Goal: Task Accomplishment & Management: Use online tool/utility

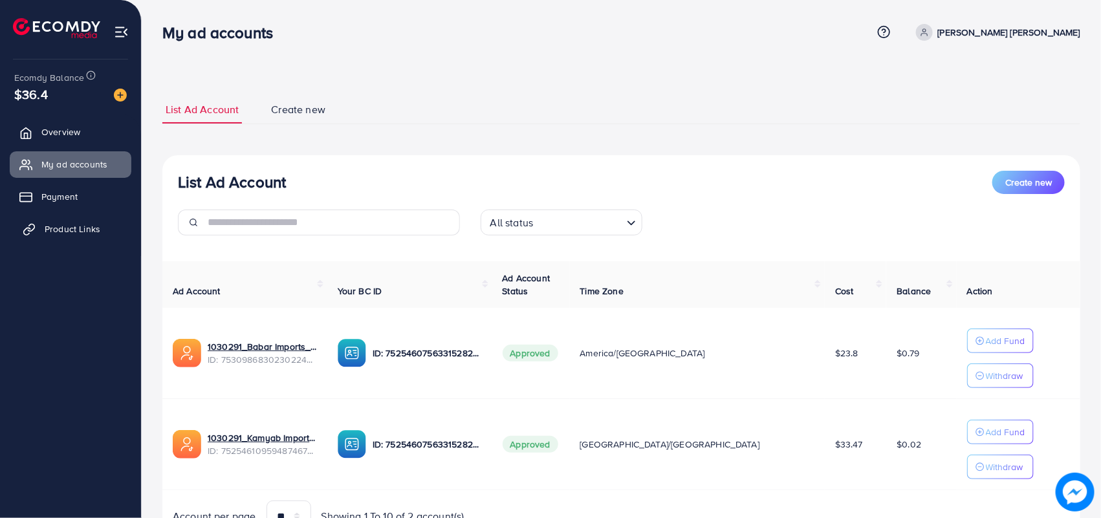
click at [89, 228] on span "Product Links" at bounding box center [73, 228] width 56 height 13
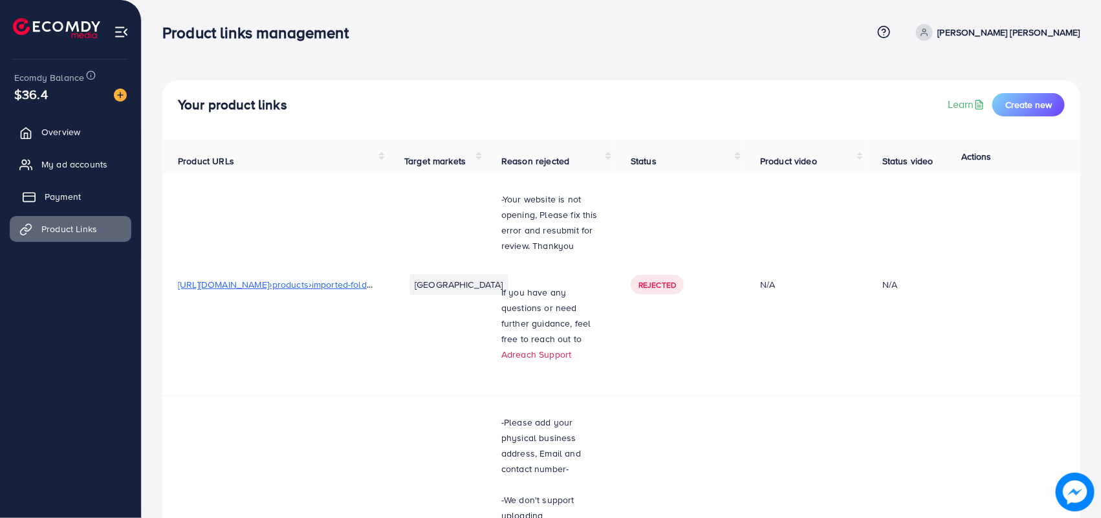
click at [63, 190] on span "Payment" at bounding box center [63, 196] width 36 height 13
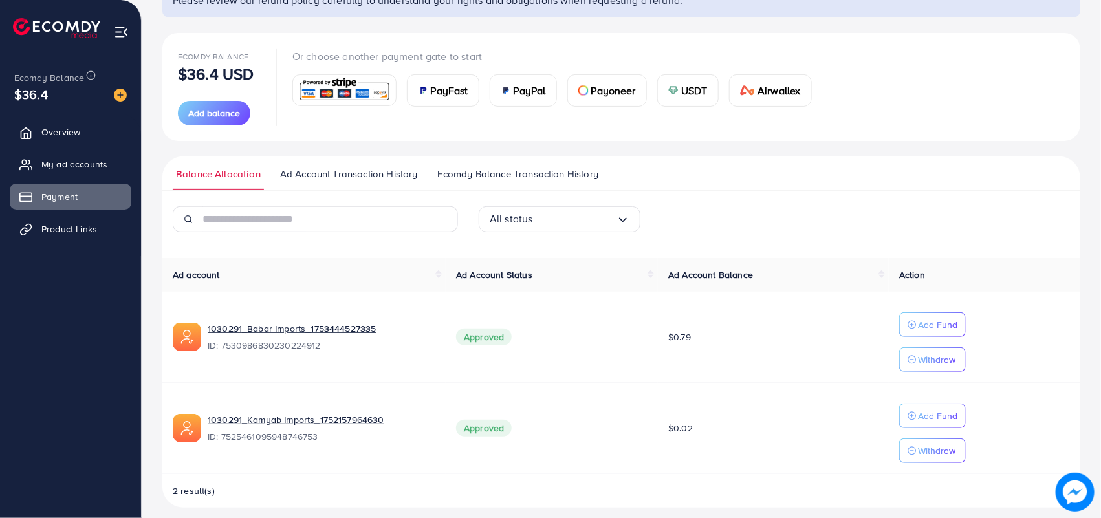
scroll to position [133, 0]
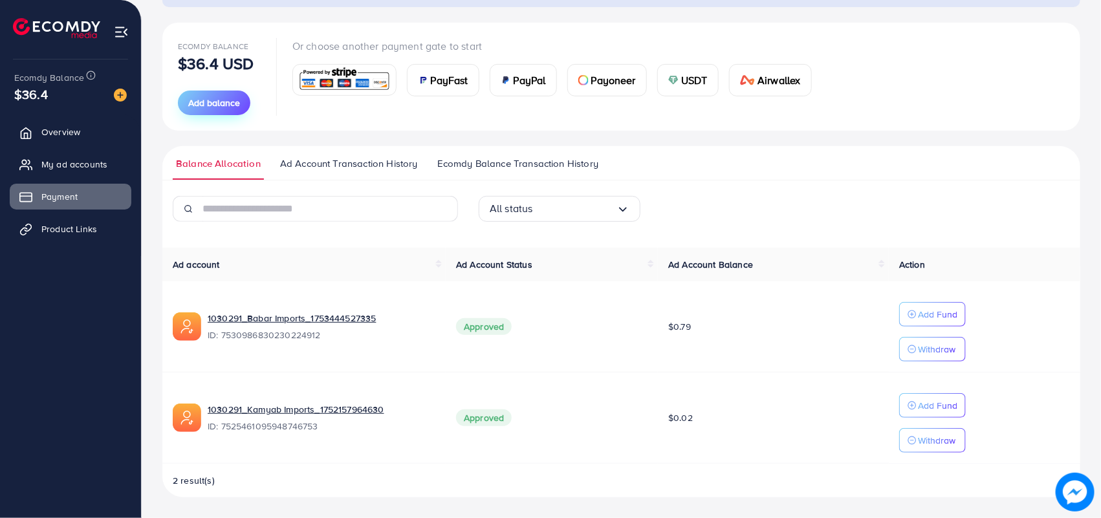
click at [212, 99] on span "Add balance" at bounding box center [214, 102] width 52 height 13
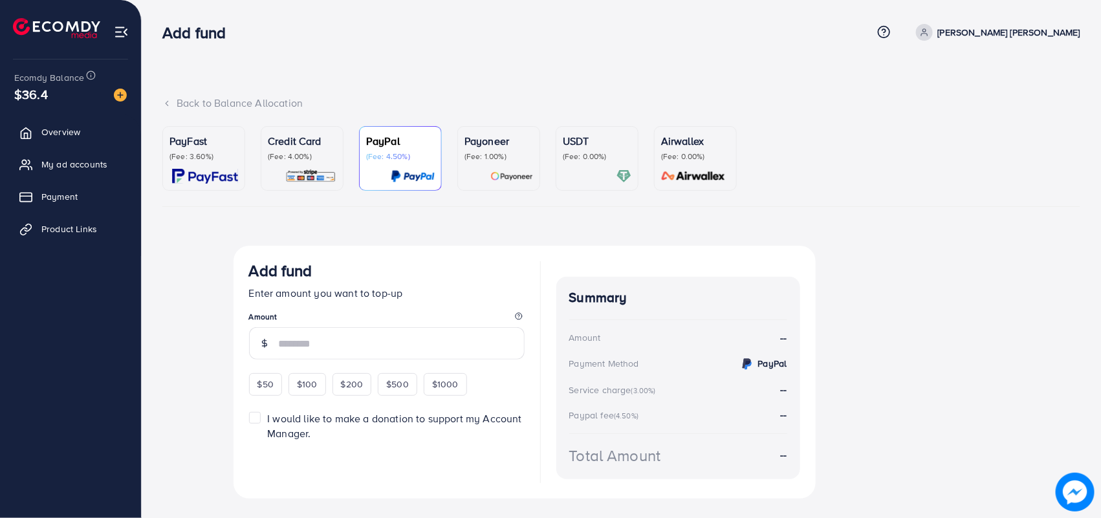
scroll to position [27, 0]
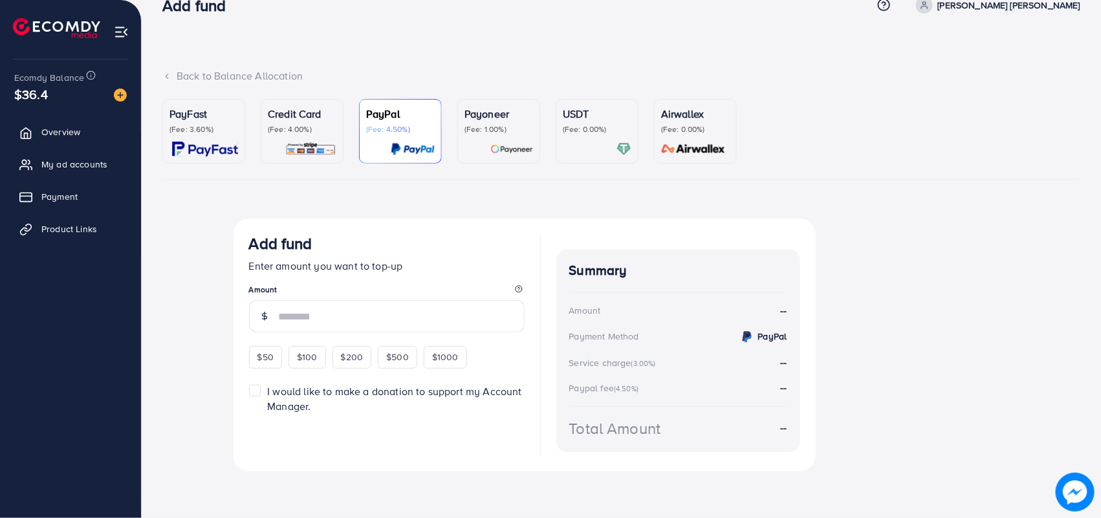
click at [165, 224] on div "Top-up fail! Your transaction cannot be completed with error: Summary Amount [P…" at bounding box center [621, 358] width 918 height 279
click at [68, 190] on span "Payment" at bounding box center [63, 196] width 36 height 13
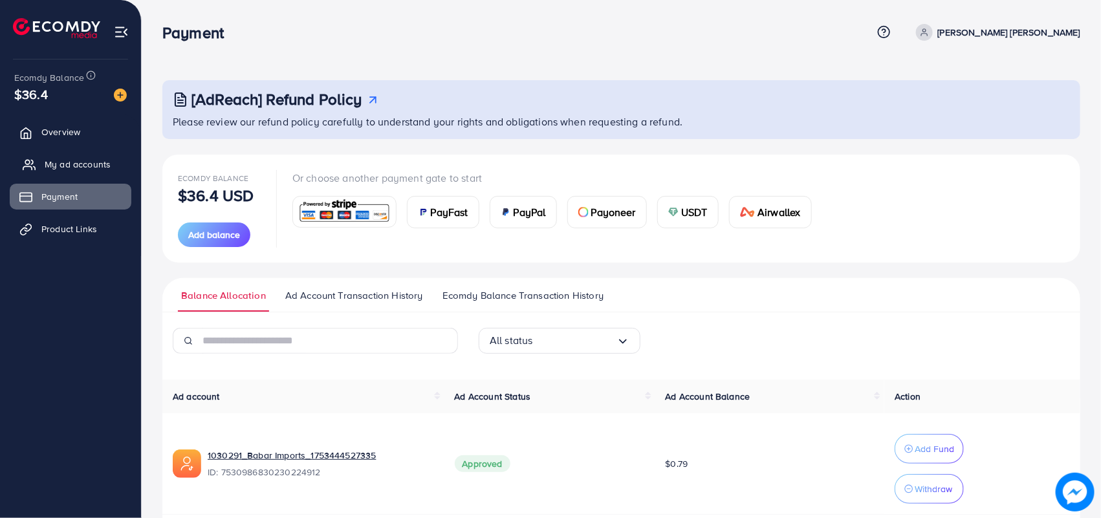
click at [70, 159] on span "My ad accounts" at bounding box center [78, 164] width 66 height 13
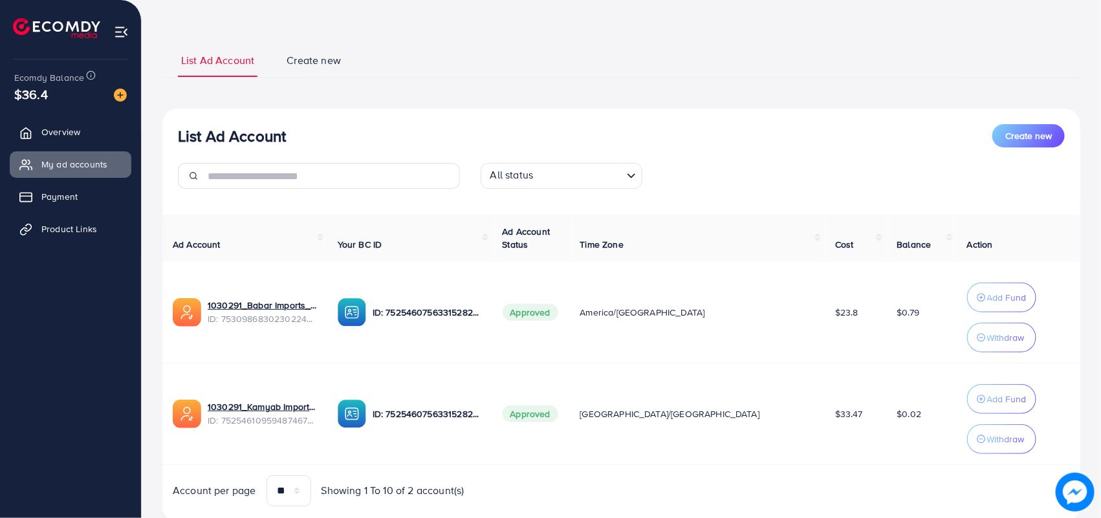
scroll to position [81, 0]
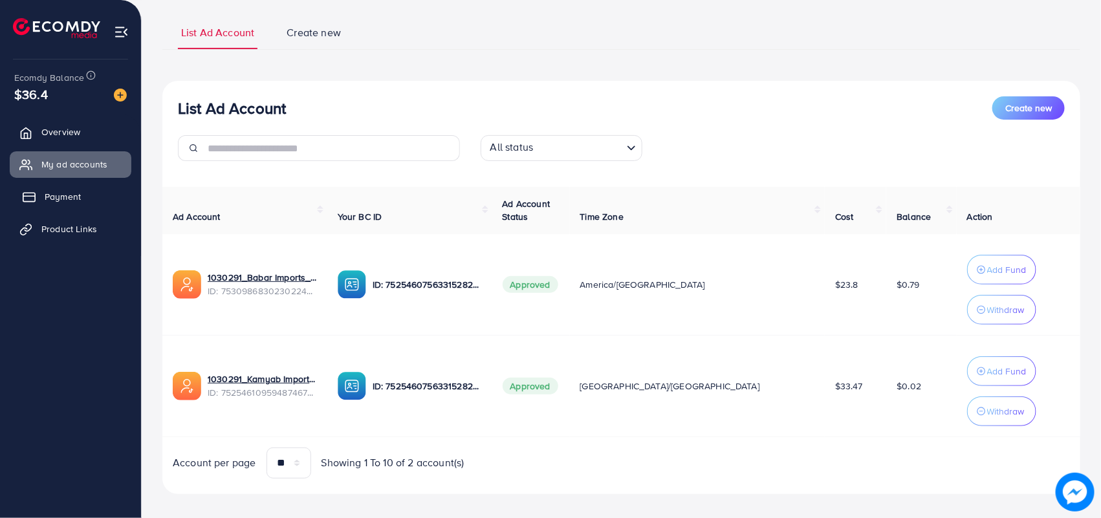
click at [71, 192] on span "Payment" at bounding box center [63, 196] width 36 height 13
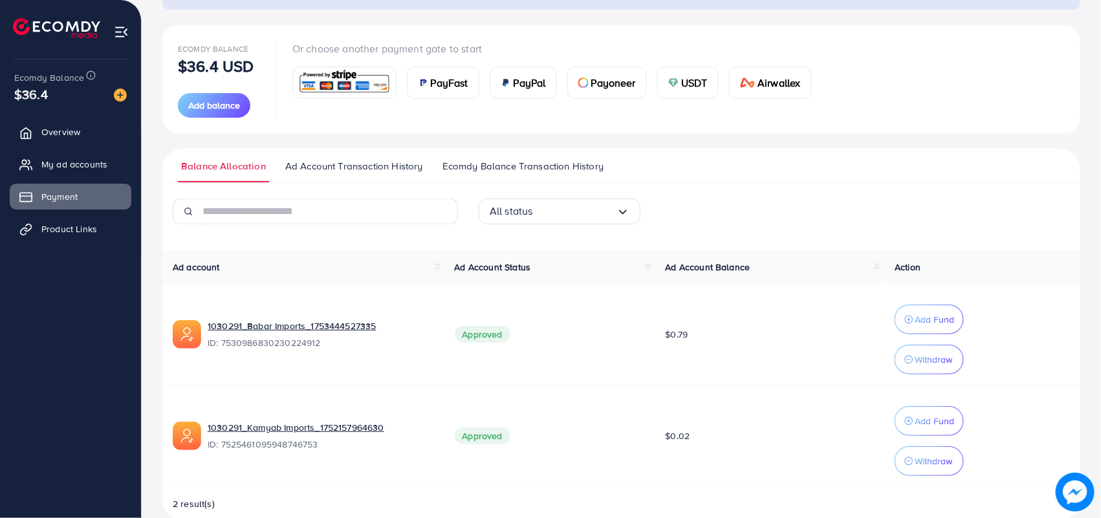
scroll to position [154, 0]
